Goal: Check status: Check status

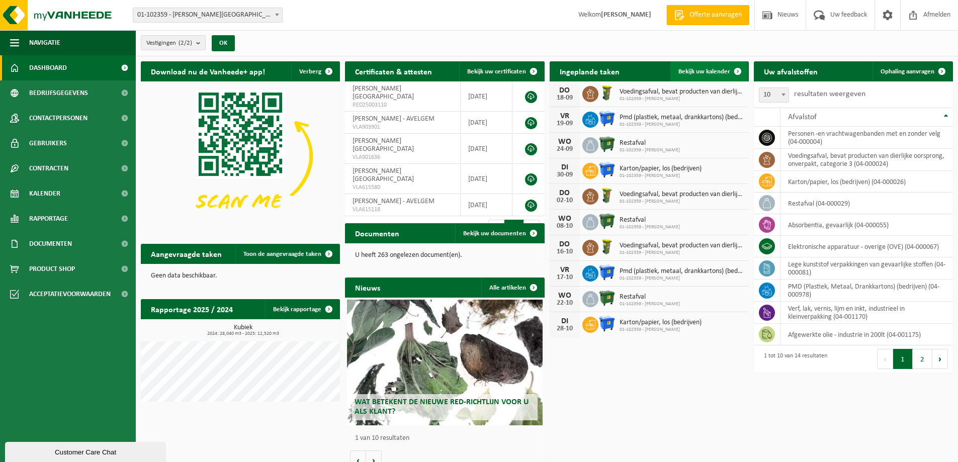
click at [713, 68] on span "Bekijk uw kalender" at bounding box center [704, 71] width 52 height 7
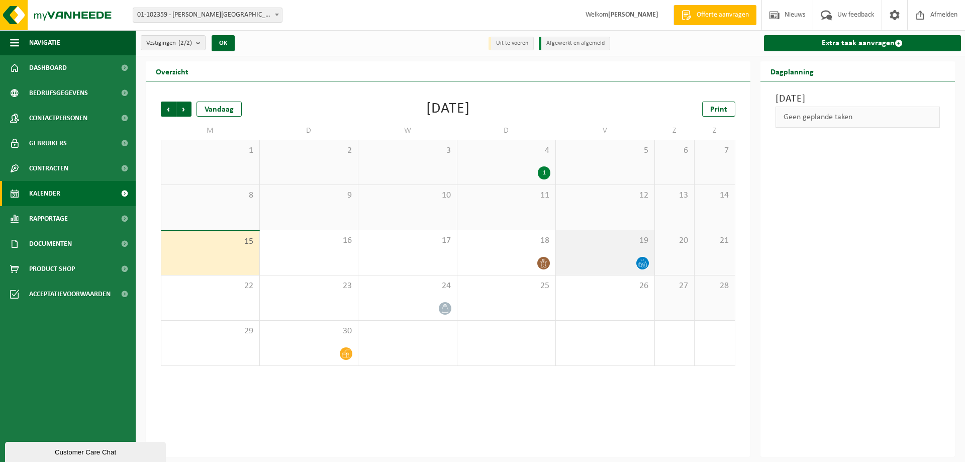
click at [641, 263] on icon at bounding box center [643, 263] width 9 height 9
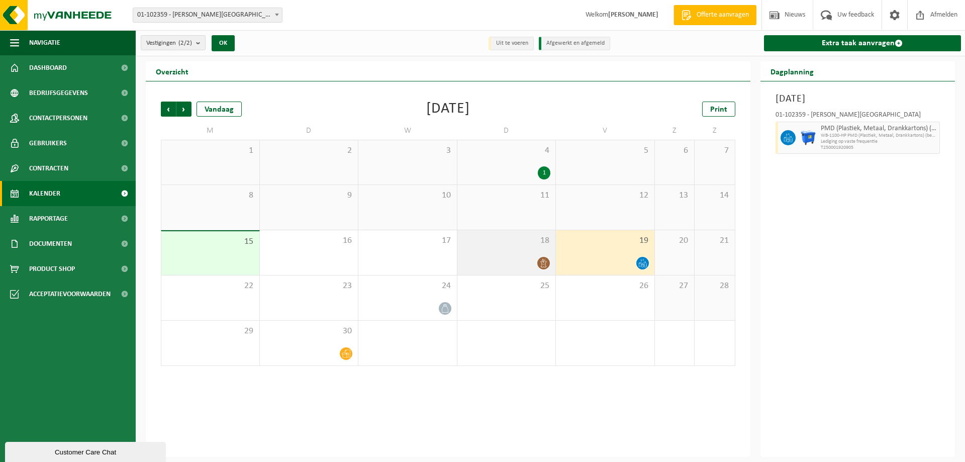
click at [546, 259] on icon at bounding box center [544, 263] width 9 height 9
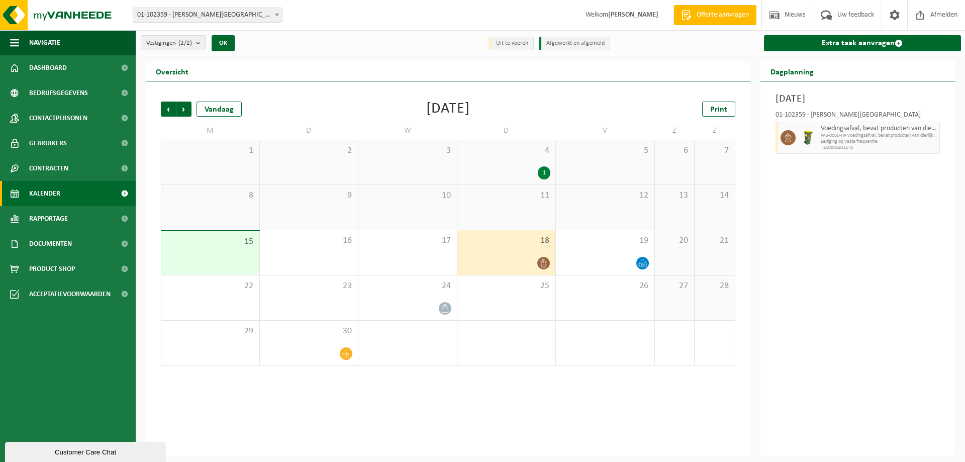
click at [542, 168] on div "1" at bounding box center [544, 172] width 13 height 13
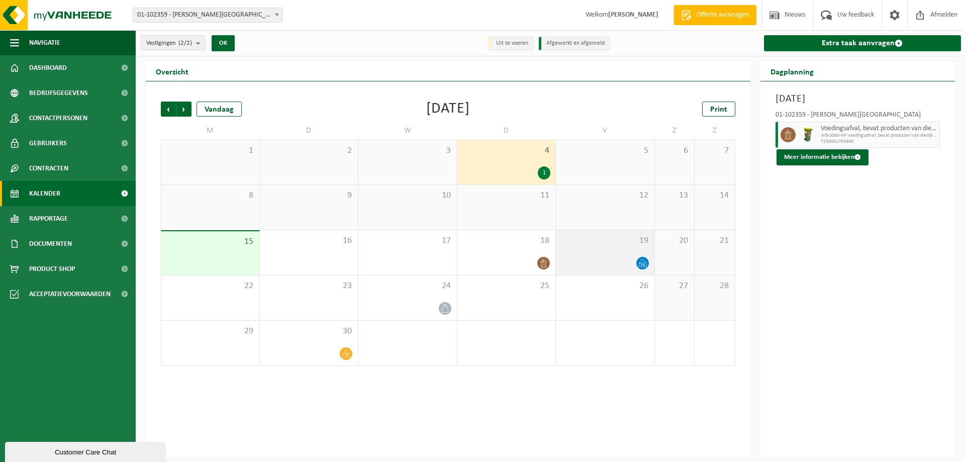
click at [642, 263] on icon at bounding box center [643, 263] width 9 height 9
